Goal: Information Seeking & Learning: Learn about a topic

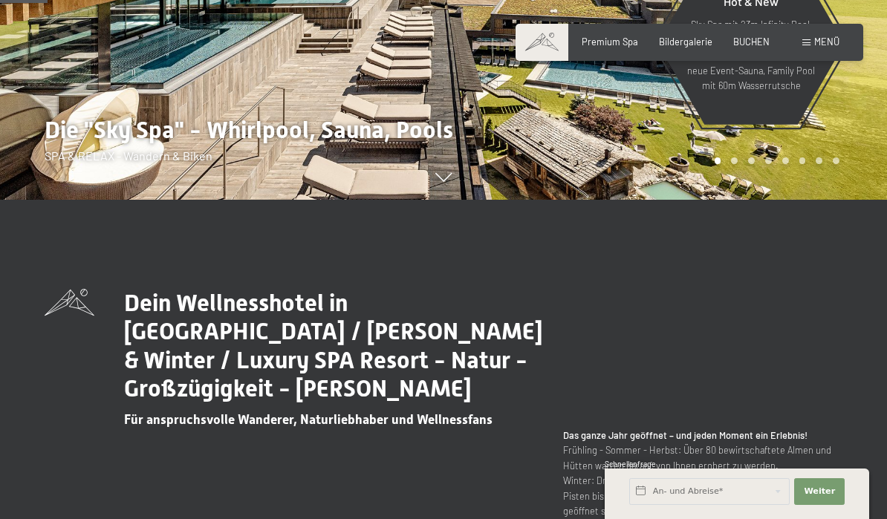
scroll to position [306, 0]
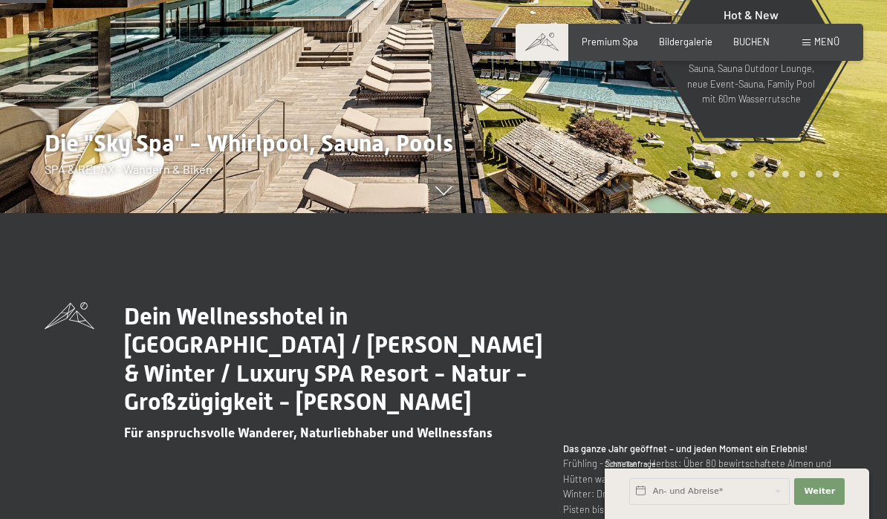
click at [704, 44] on span "Bildergalerie" at bounding box center [685, 42] width 53 height 12
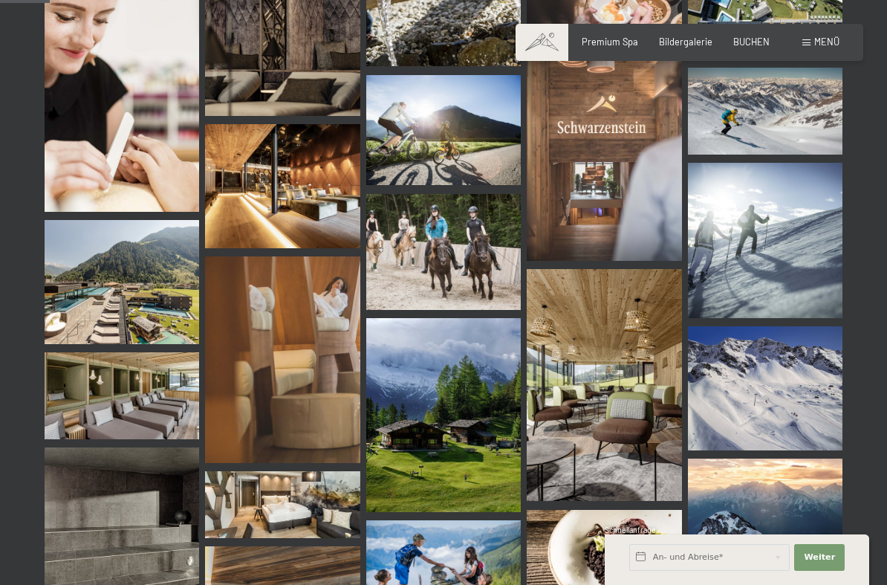
scroll to position [722, 0]
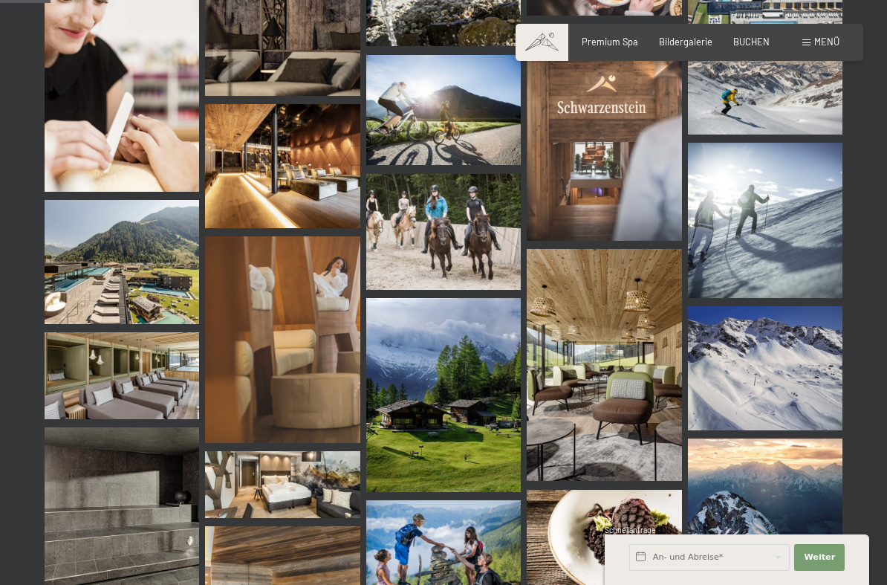
click at [648, 433] on img at bounding box center [604, 365] width 155 height 233
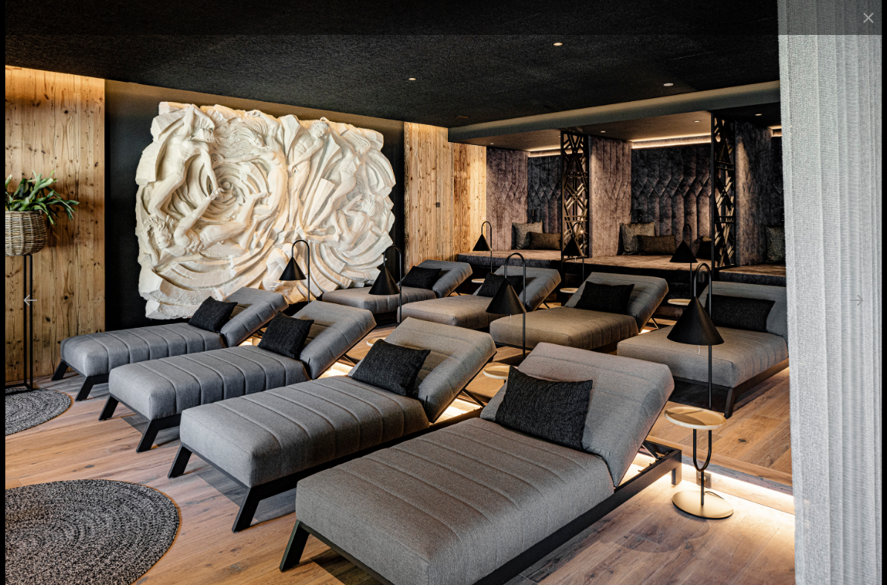
click at [886, 8] on button "Close gallery" at bounding box center [868, 17] width 37 height 35
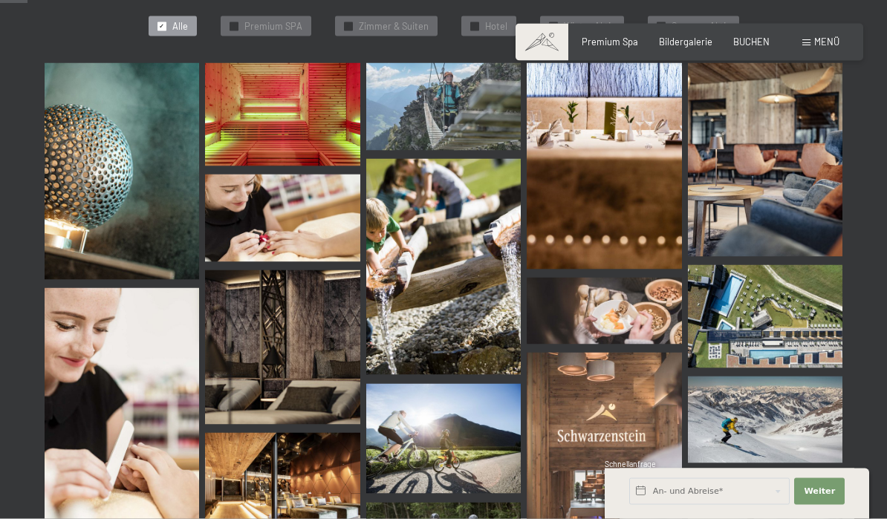
scroll to position [394, 0]
click at [621, 39] on span "Premium Spa" at bounding box center [610, 42] width 56 height 12
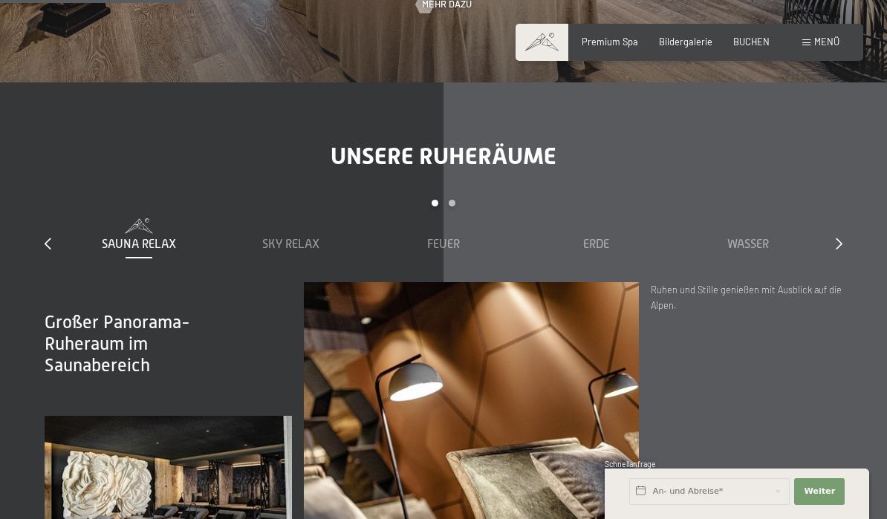
scroll to position [1497, 0]
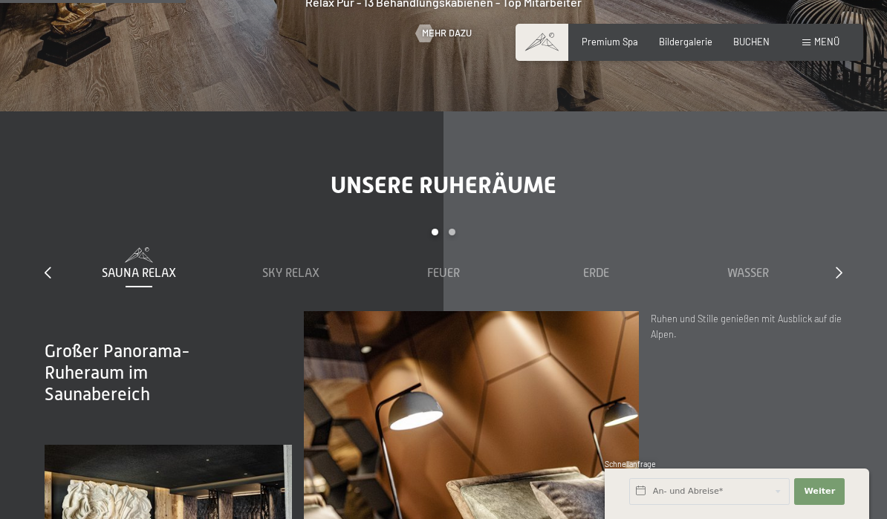
click at [117, 267] on span "Sauna Relax" at bounding box center [139, 273] width 74 height 13
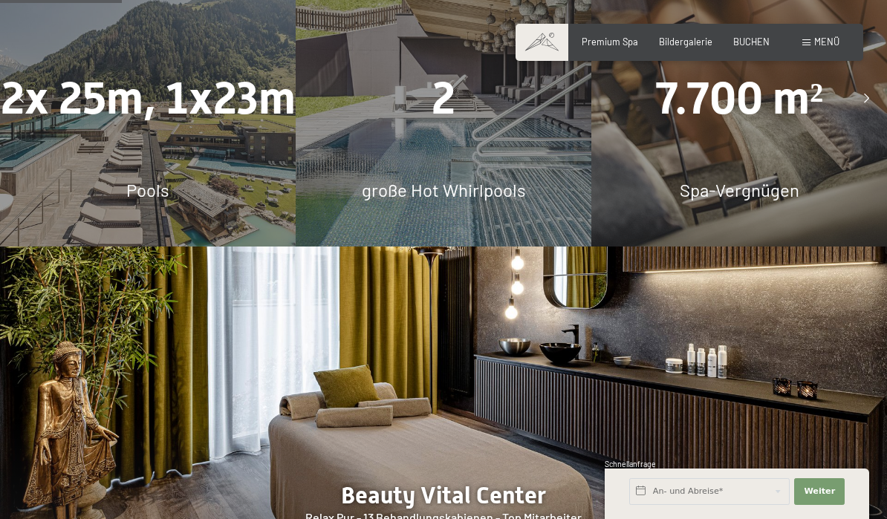
scroll to position [978, 0]
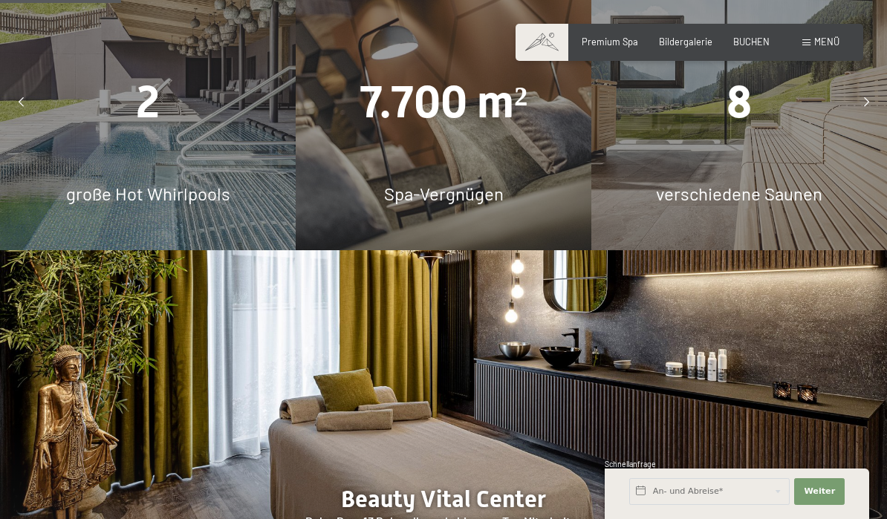
click at [800, 137] on div "8 verschiedene Saunen" at bounding box center [739, 103] width 296 height 296
click at [730, 106] on span "8" at bounding box center [739, 103] width 25 height 52
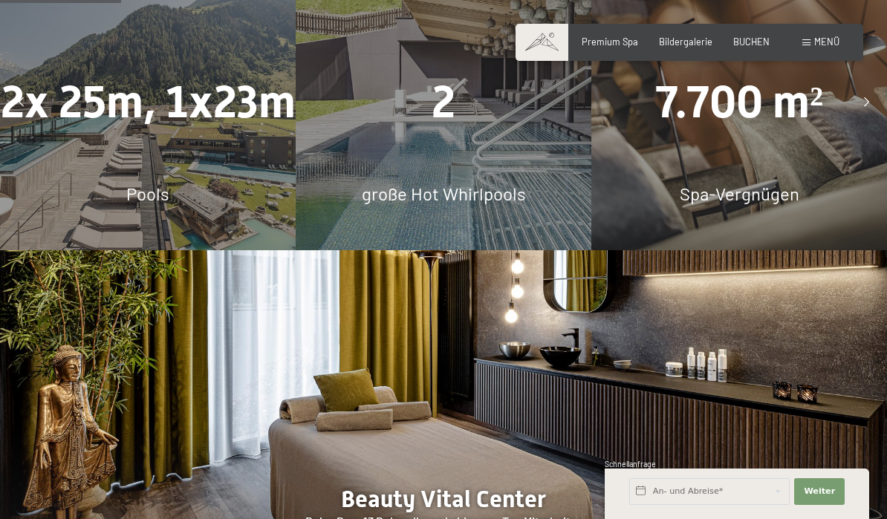
click at [710, 149] on div "7.700 m² Spa-Vergnügen" at bounding box center [739, 103] width 296 height 296
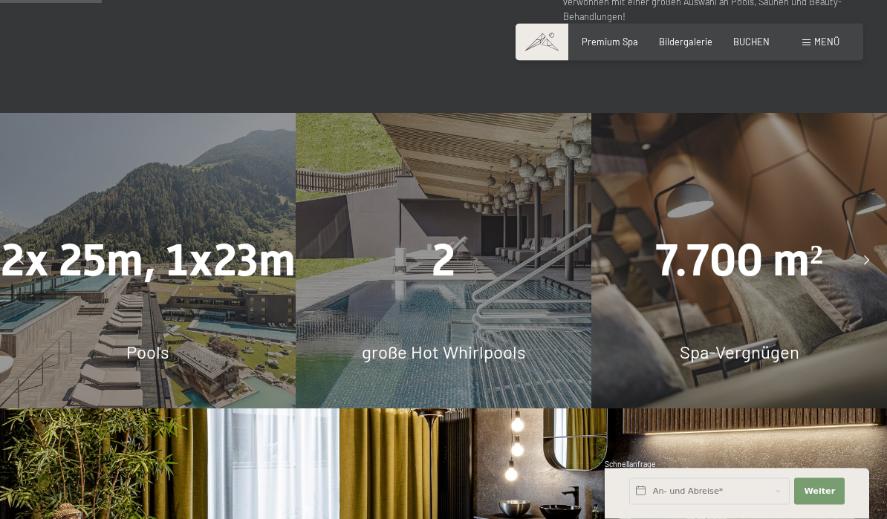
scroll to position [819, 0]
click at [619, 42] on span "Premium Spa" at bounding box center [610, 42] width 56 height 12
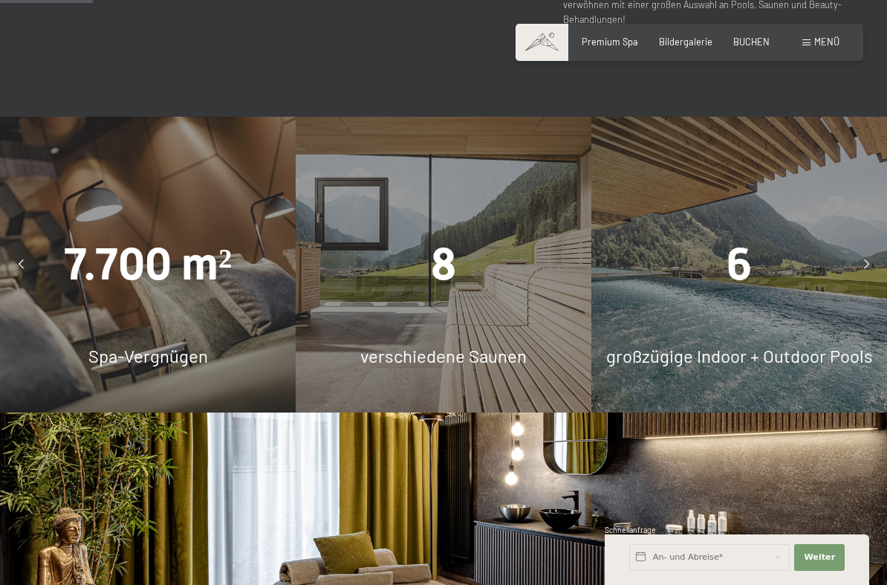
scroll to position [886, 0]
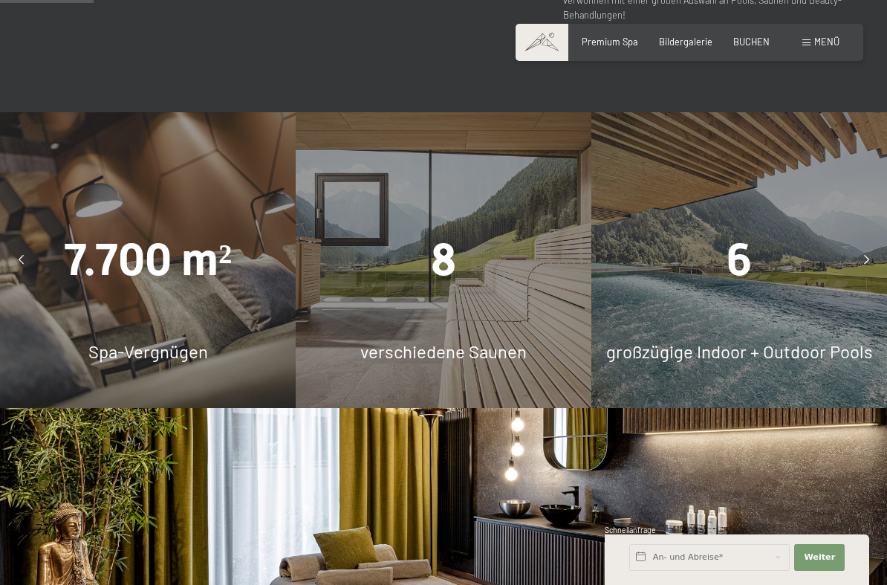
click at [466, 257] on div "8" at bounding box center [444, 260] width 296 height 63
click at [414, 236] on div "8" at bounding box center [444, 260] width 296 height 63
click at [63, 285] on div "7.700 m² Spa-Vergnügen" at bounding box center [148, 260] width 296 height 296
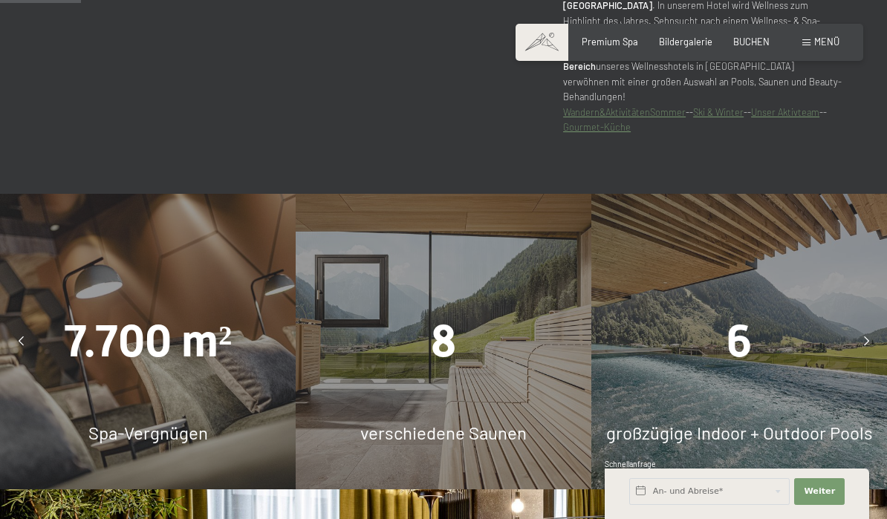
scroll to position [734, 0]
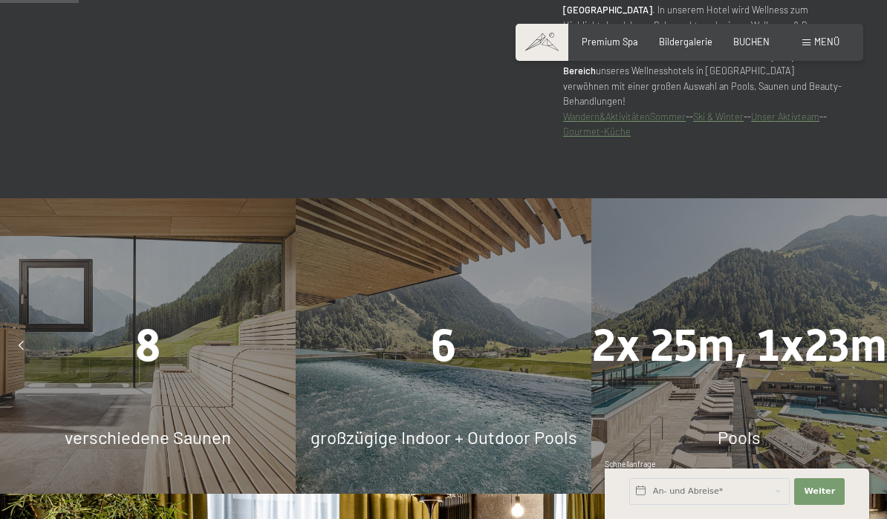
click at [699, 41] on span "Bildergalerie" at bounding box center [685, 42] width 53 height 12
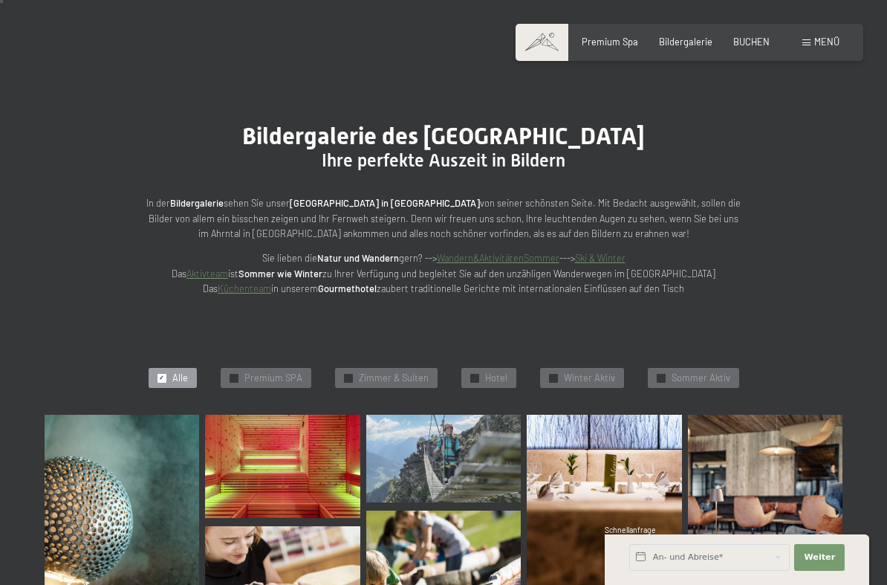
scroll to position [42, 0]
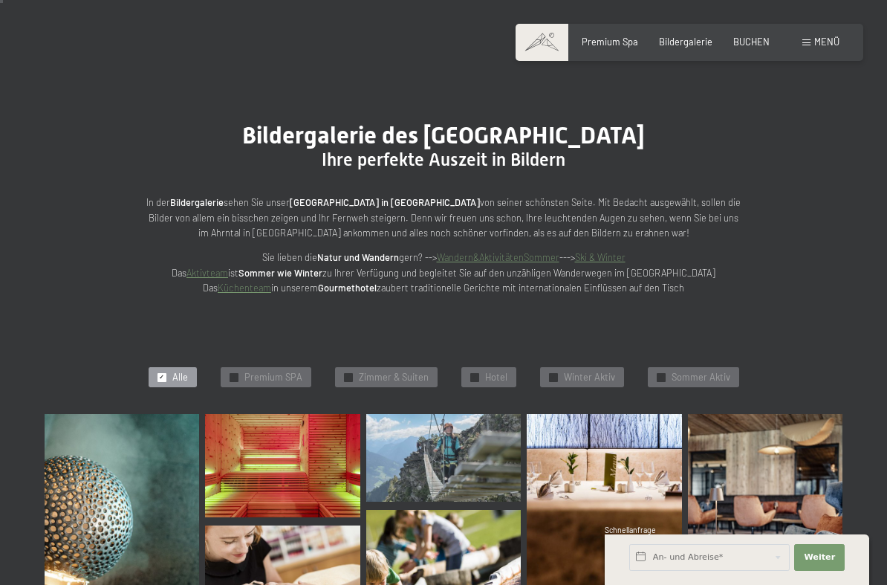
click at [264, 371] on span "Premium SPA" at bounding box center [273, 377] width 58 height 13
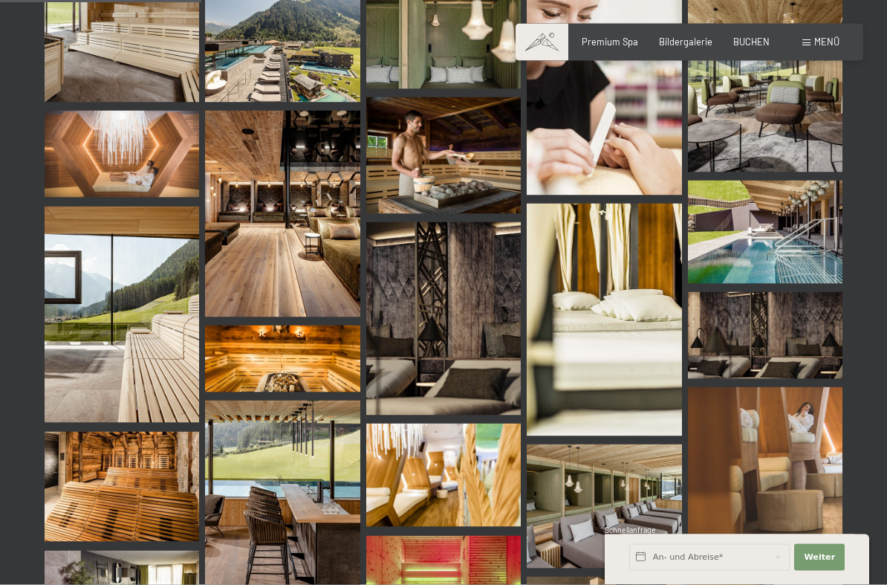
scroll to position [478, 0]
click at [235, 282] on img at bounding box center [282, 213] width 155 height 207
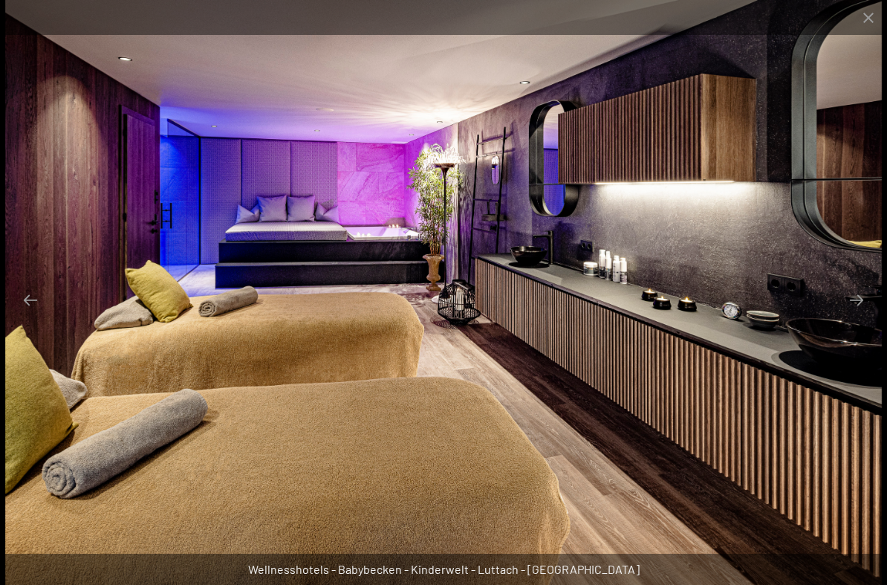
click at [737, 316] on img at bounding box center [443, 292] width 877 height 585
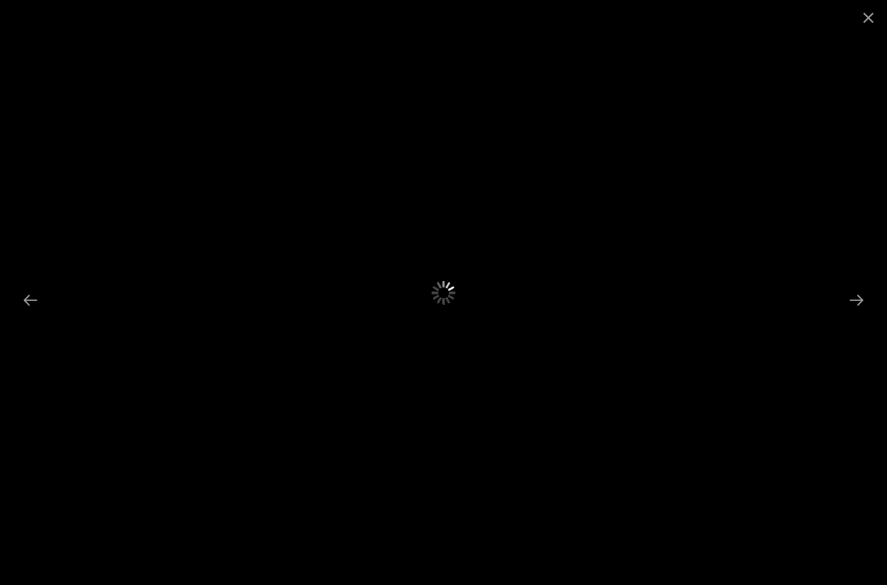
click at [870, 23] on button "Close gallery" at bounding box center [868, 17] width 37 height 35
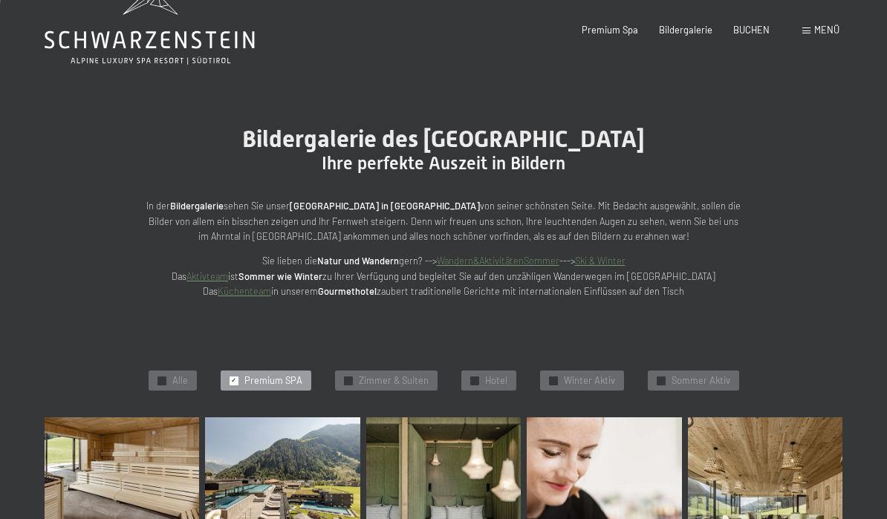
scroll to position [0, 0]
